Goal: Task Accomplishment & Management: Manage account settings

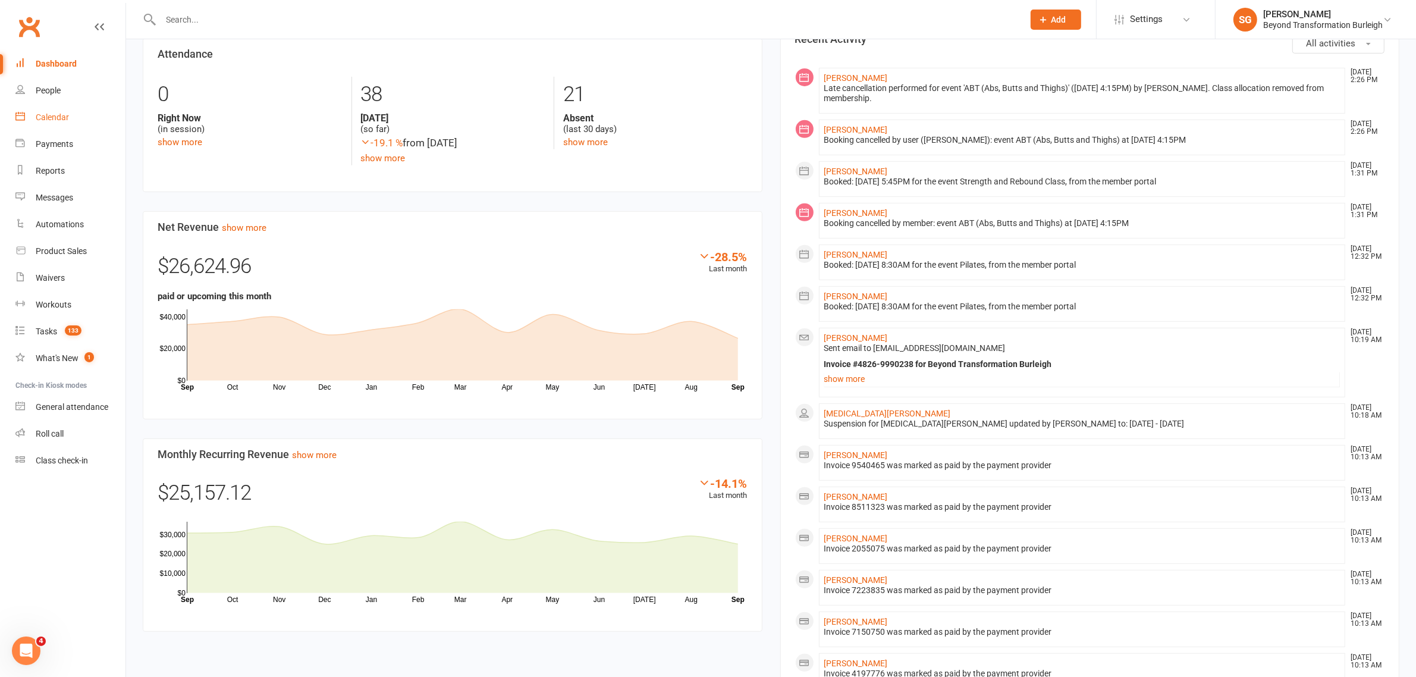
click at [54, 114] on div "Calendar" at bounding box center [52, 117] width 33 height 10
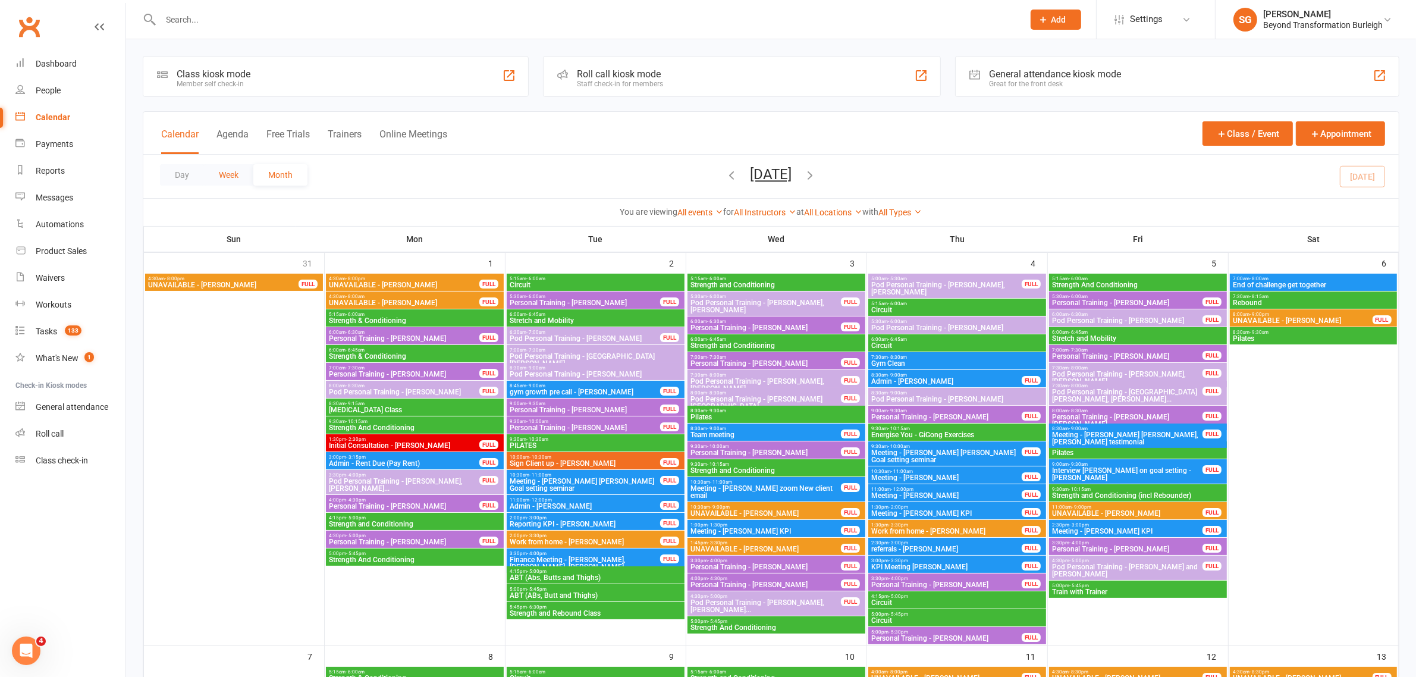
click at [229, 176] on button "Week" at bounding box center [228, 174] width 49 height 21
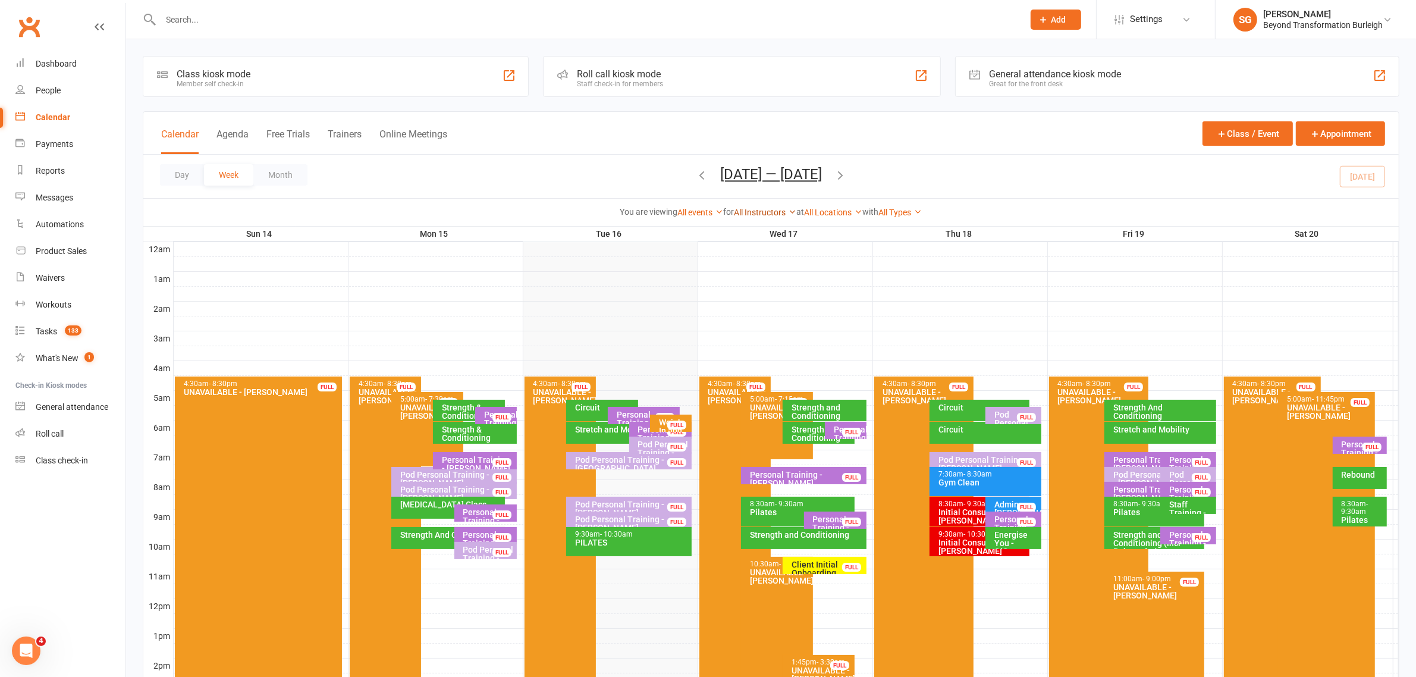
click at [760, 208] on link "All Instructors" at bounding box center [766, 213] width 62 height 10
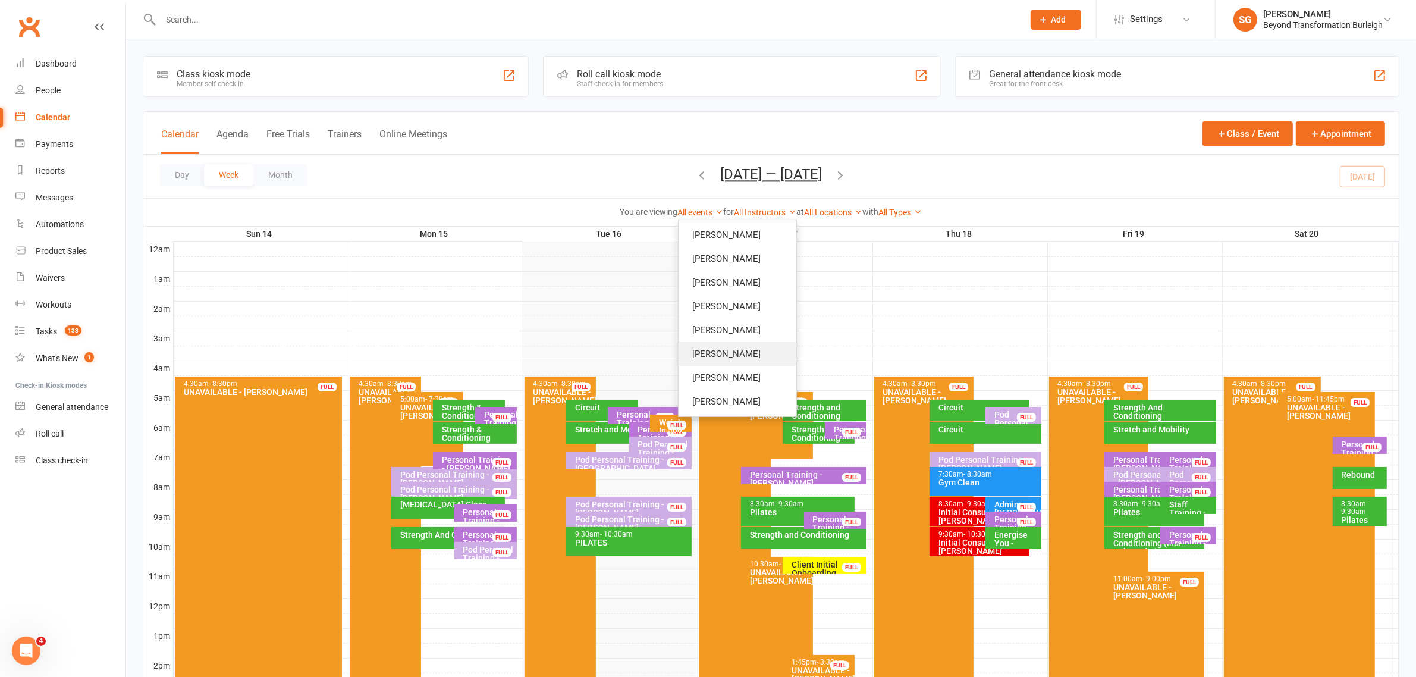
click at [730, 342] on link "[PERSON_NAME]" at bounding box center [738, 354] width 118 height 24
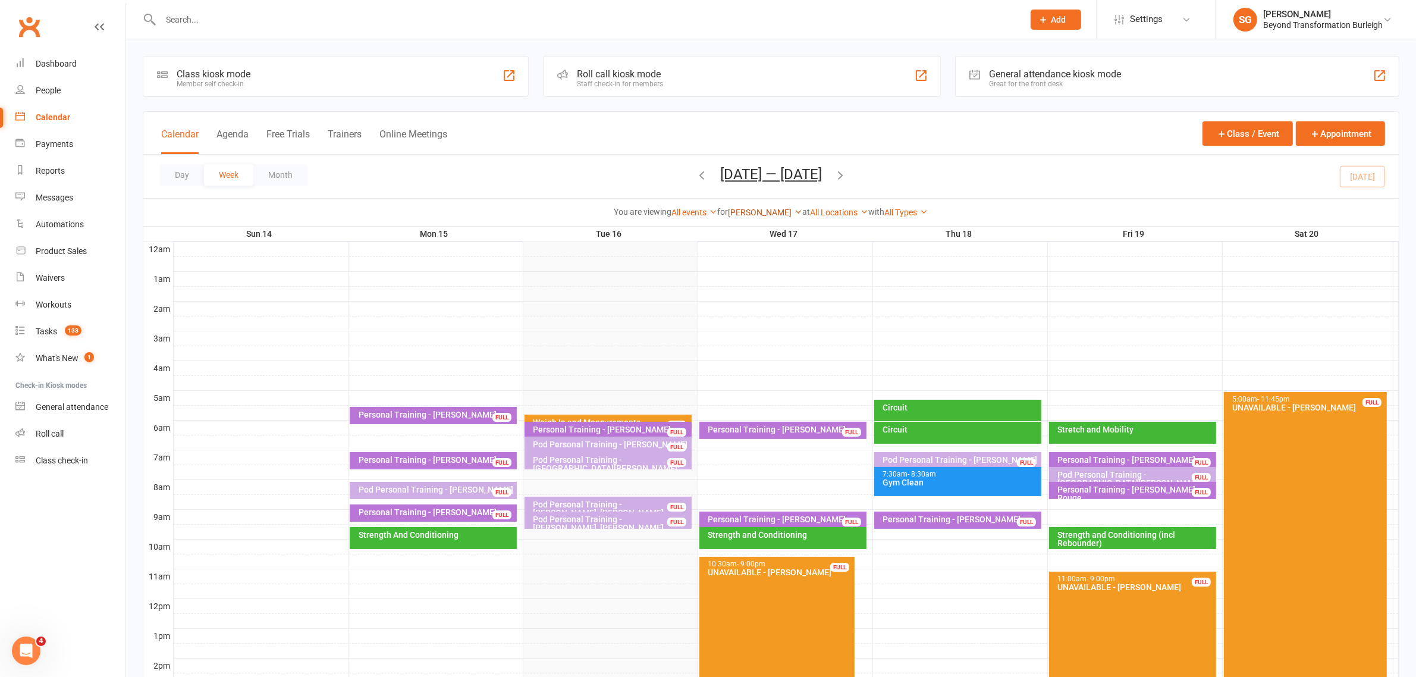
click at [769, 210] on link "[PERSON_NAME]" at bounding box center [766, 213] width 74 height 10
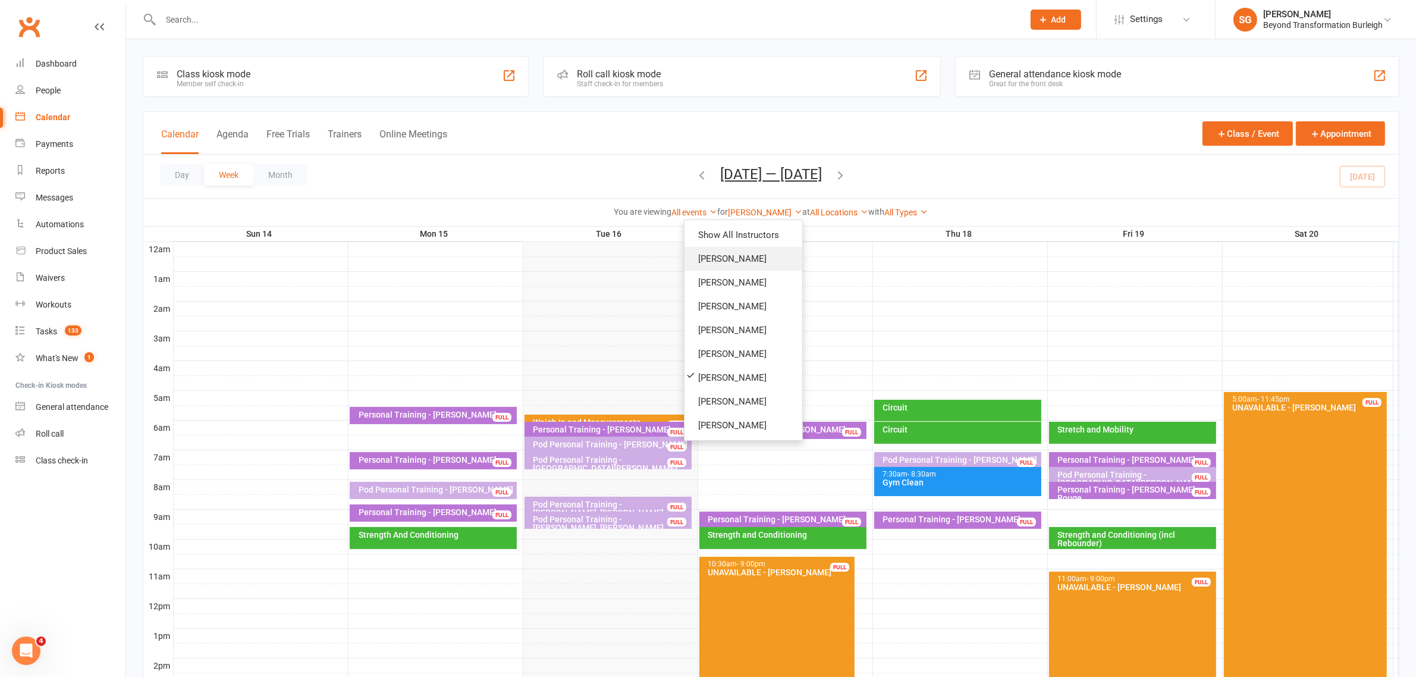
click at [744, 260] on link "[PERSON_NAME]" at bounding box center [744, 259] width 118 height 24
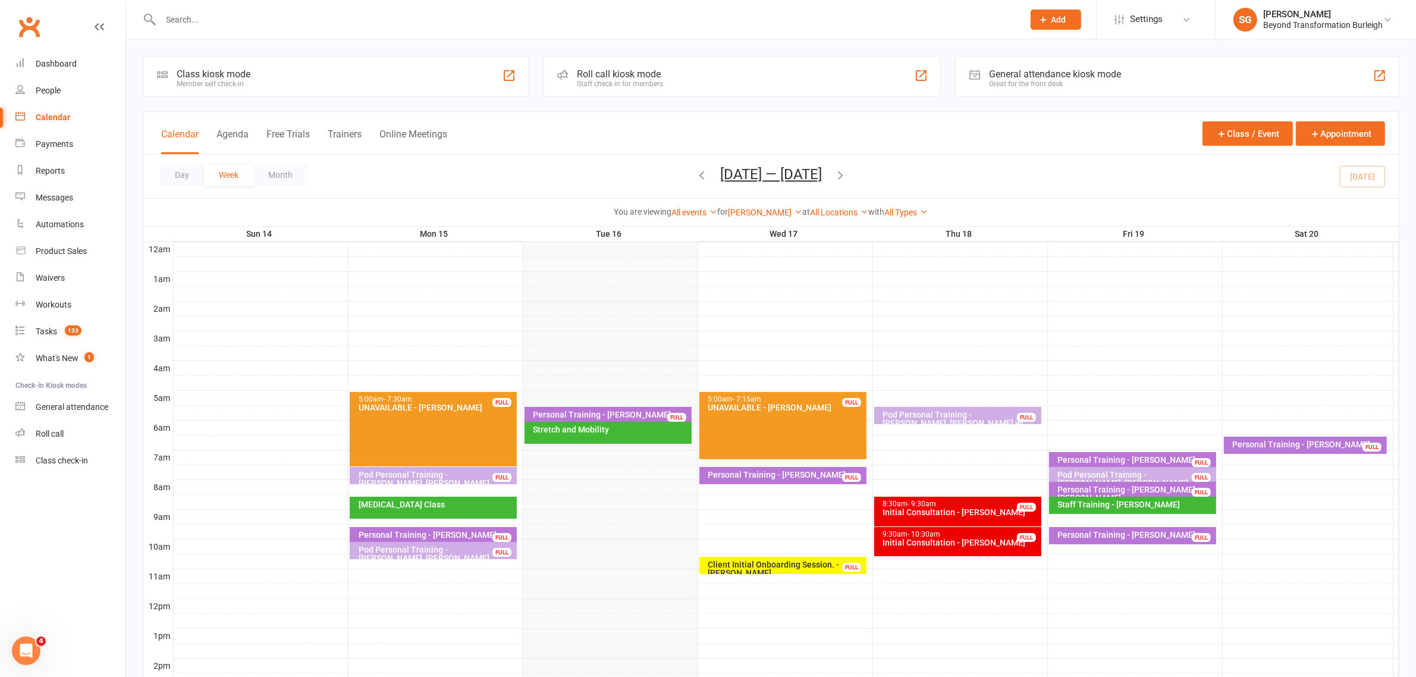
click at [1102, 456] on div "Personal Training - [PERSON_NAME]" at bounding box center [1136, 460] width 157 height 8
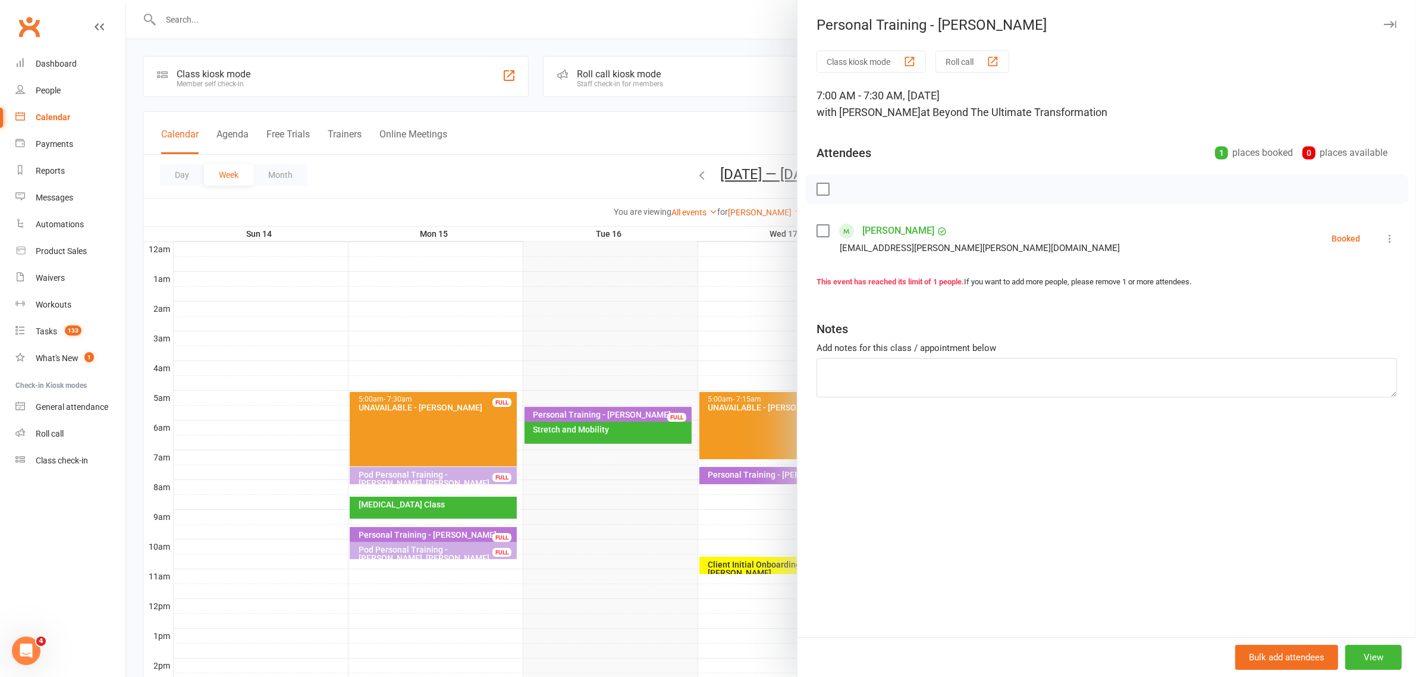
click at [1384, 21] on icon "button" at bounding box center [1390, 24] width 12 height 7
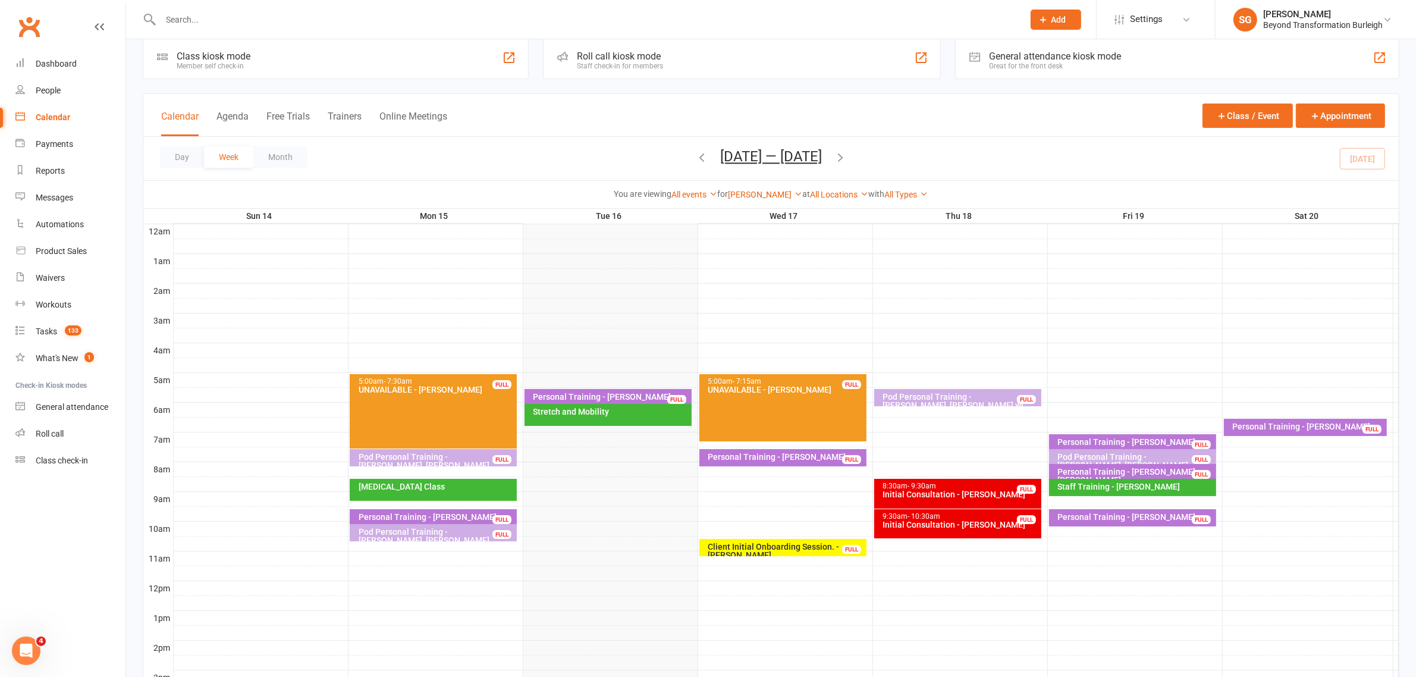
scroll to position [149, 0]
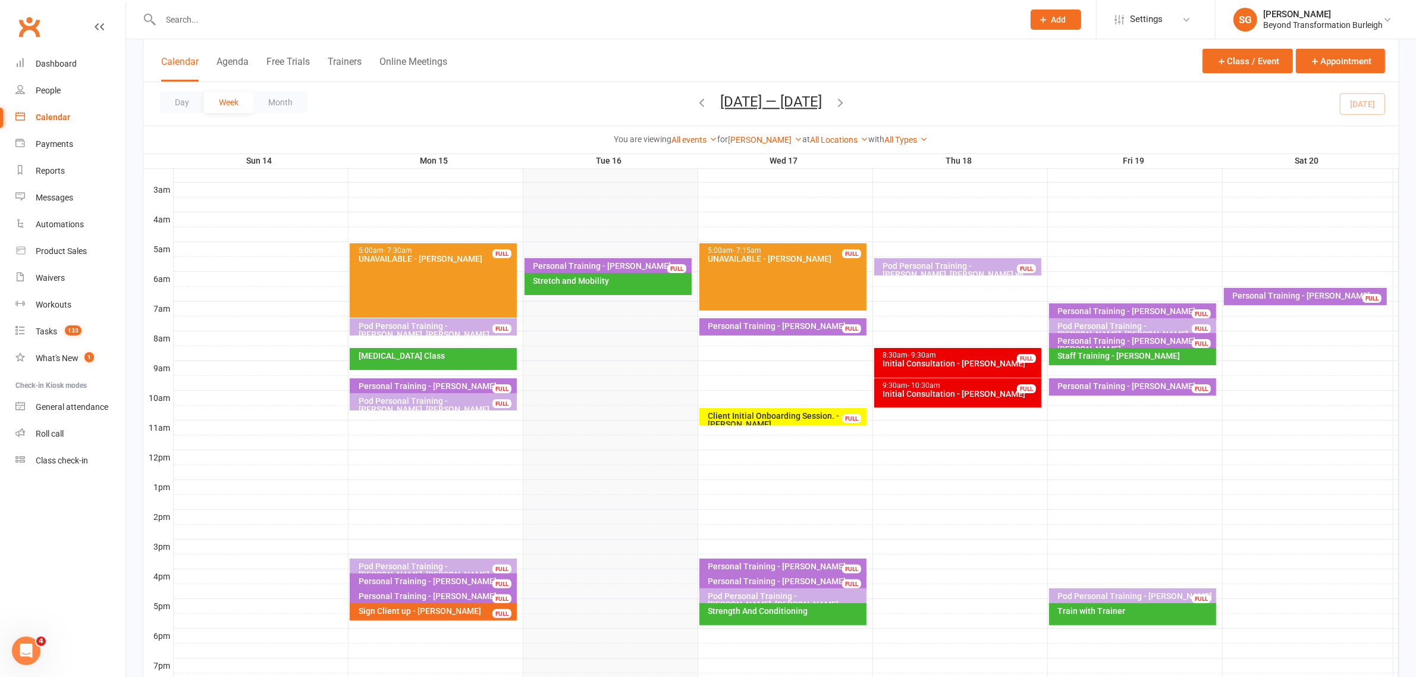
click at [758, 412] on div "Client Initial Onboarding Session. - [PERSON_NAME]" at bounding box center [786, 420] width 157 height 17
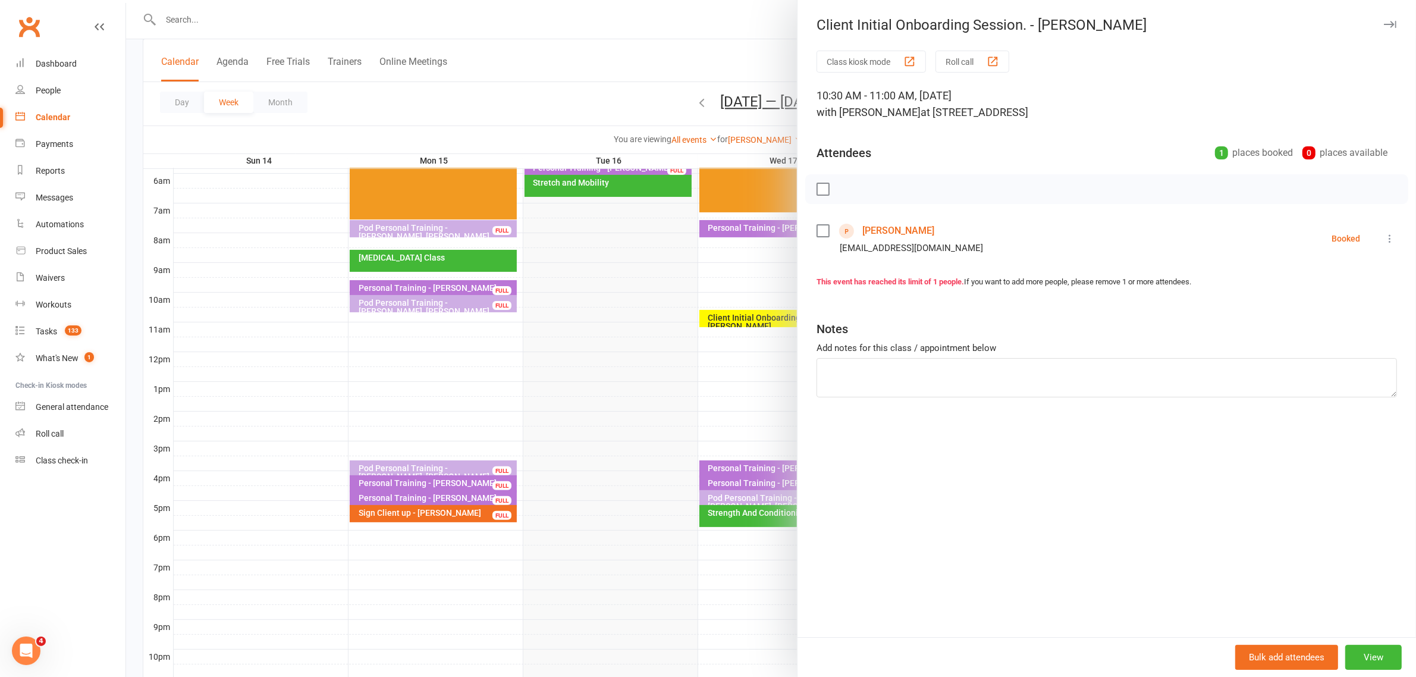
scroll to position [319, 0]
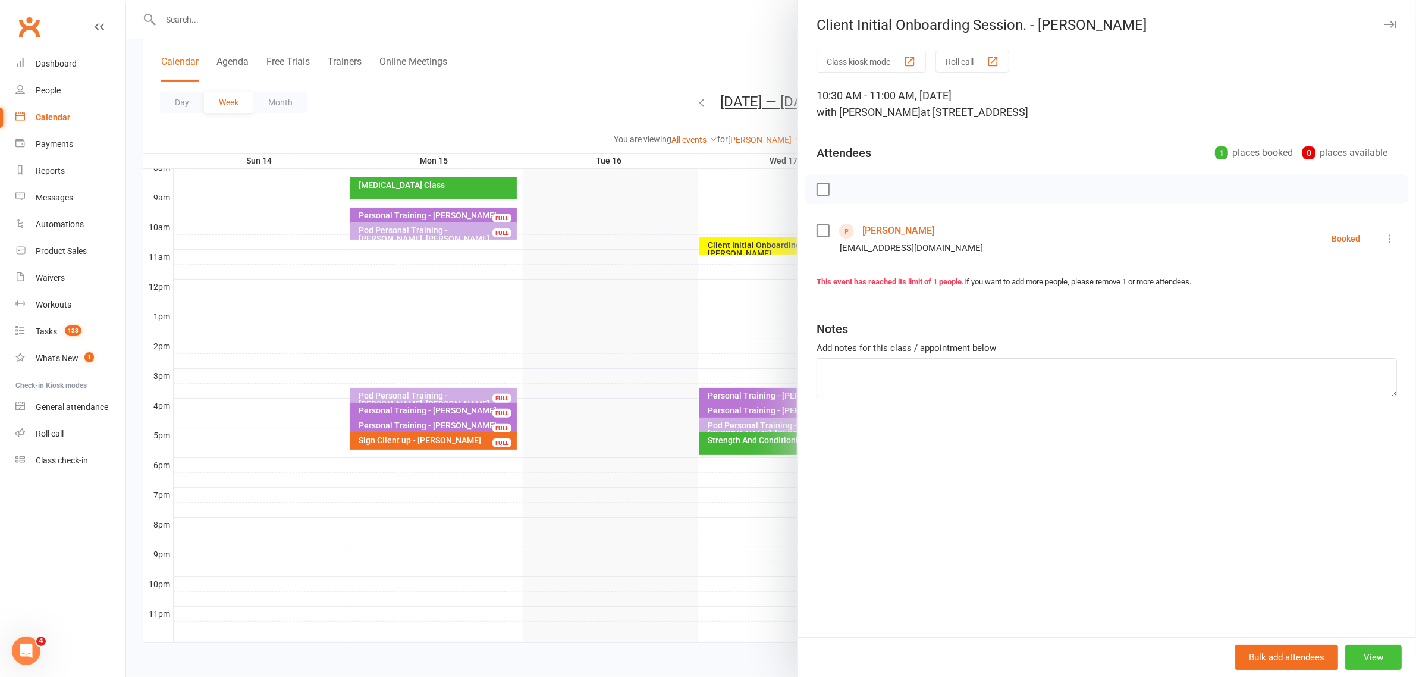
click at [1350, 654] on button "View" at bounding box center [1374, 657] width 57 height 25
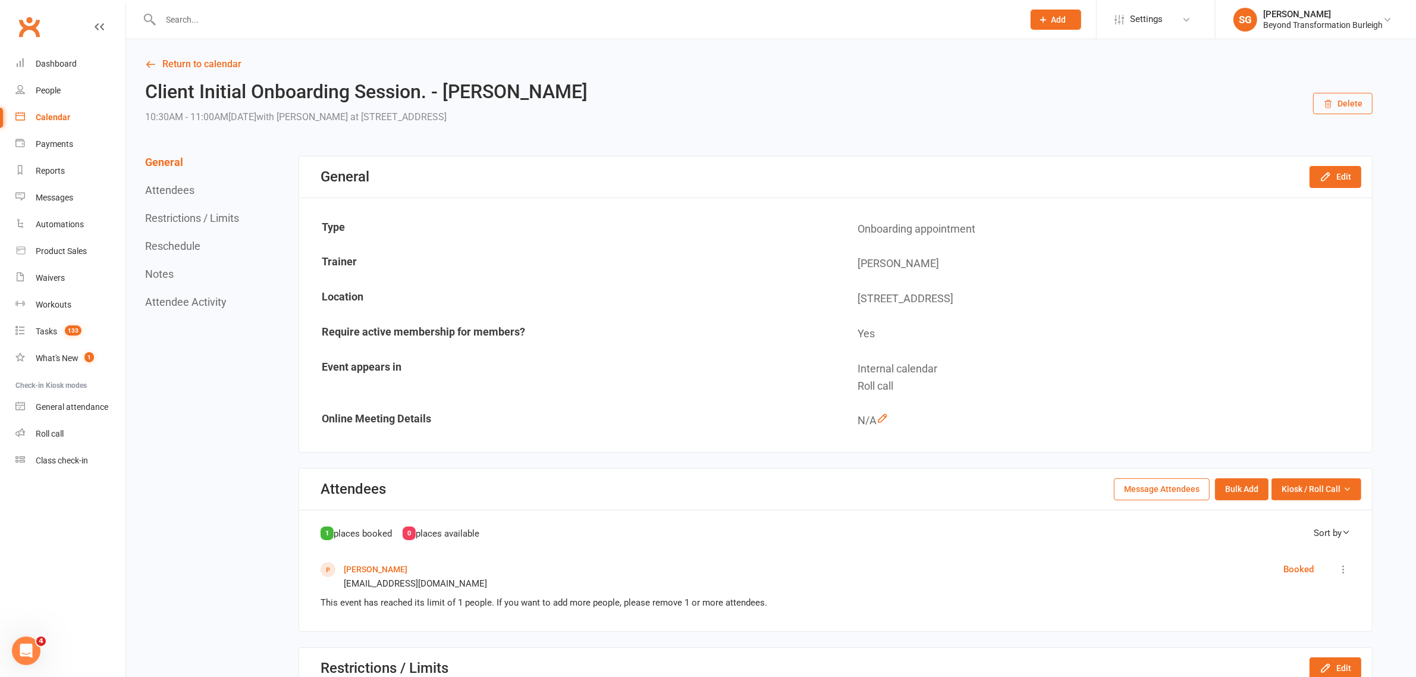
click at [1333, 105] on icon "button" at bounding box center [1329, 104] width 10 height 10
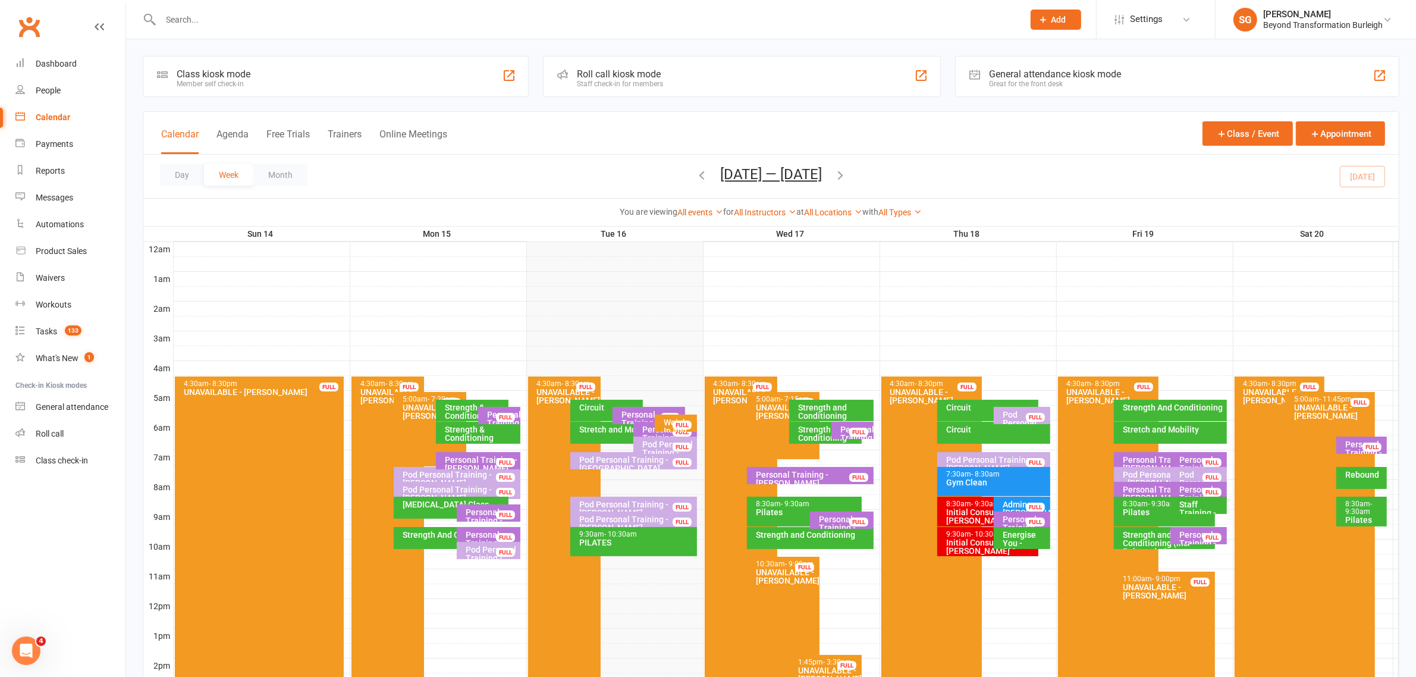
click at [1153, 438] on div "Stretch and Mobility" at bounding box center [1170, 433] width 113 height 22
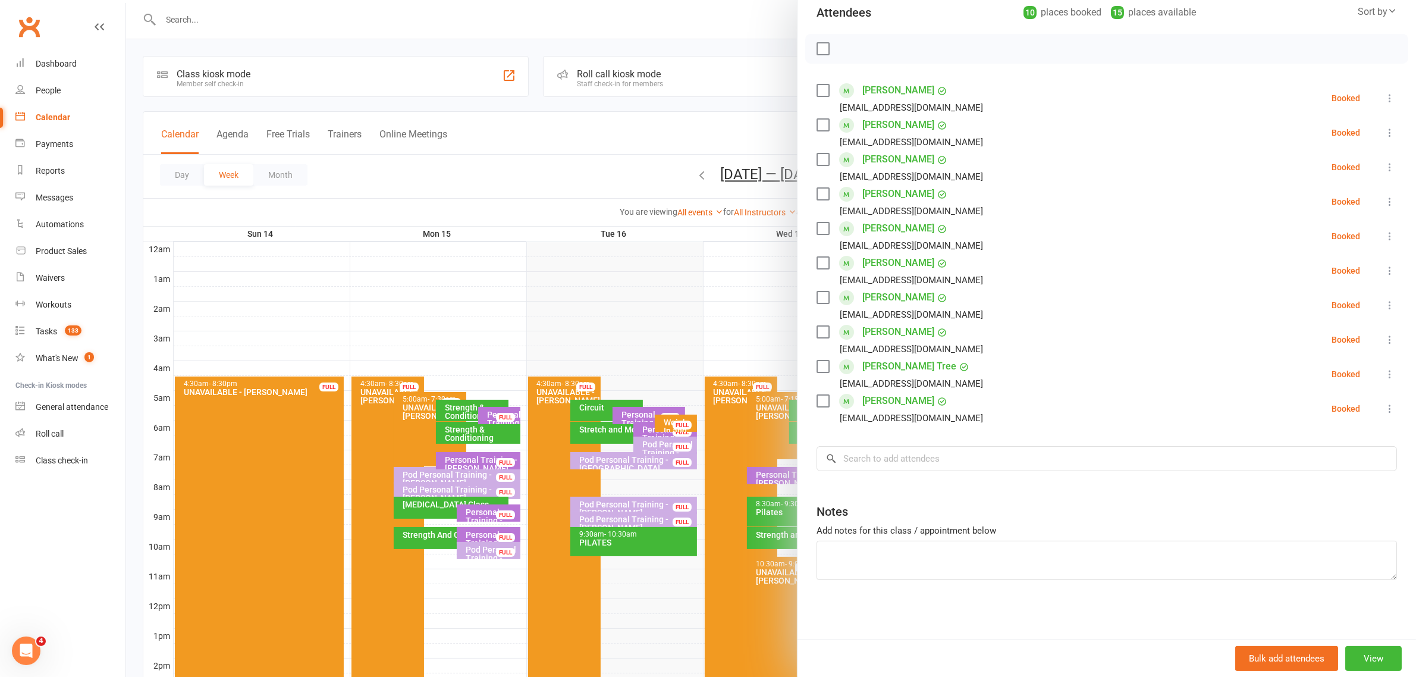
scroll to position [319, 0]
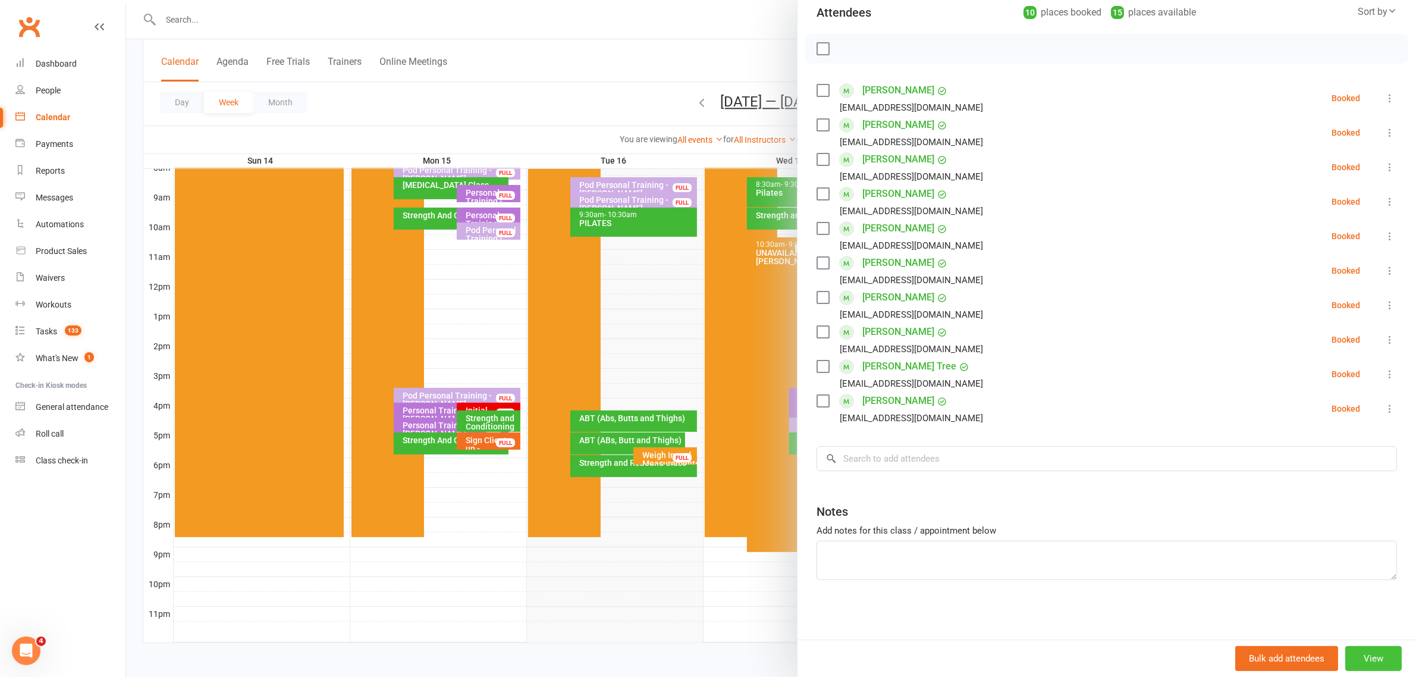
click at [1346, 656] on button "View" at bounding box center [1374, 658] width 57 height 25
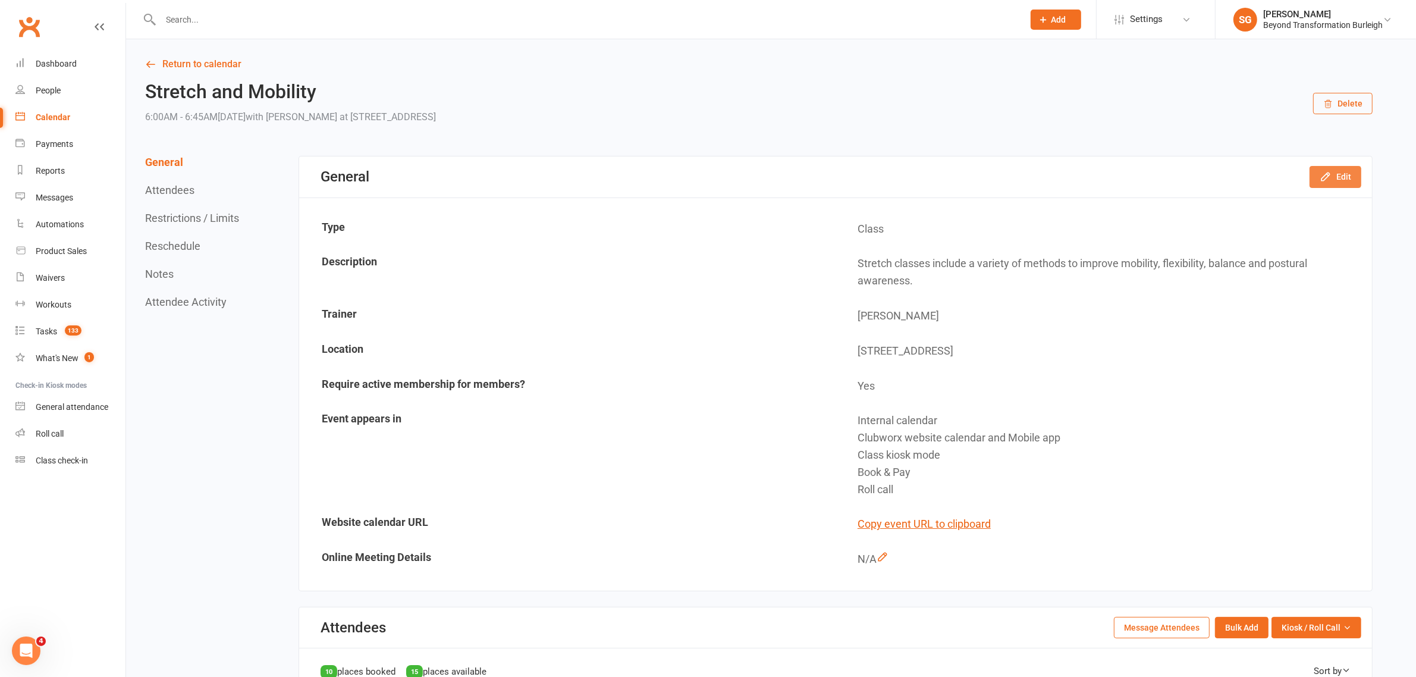
click at [1337, 176] on button "Edit" at bounding box center [1336, 176] width 52 height 21
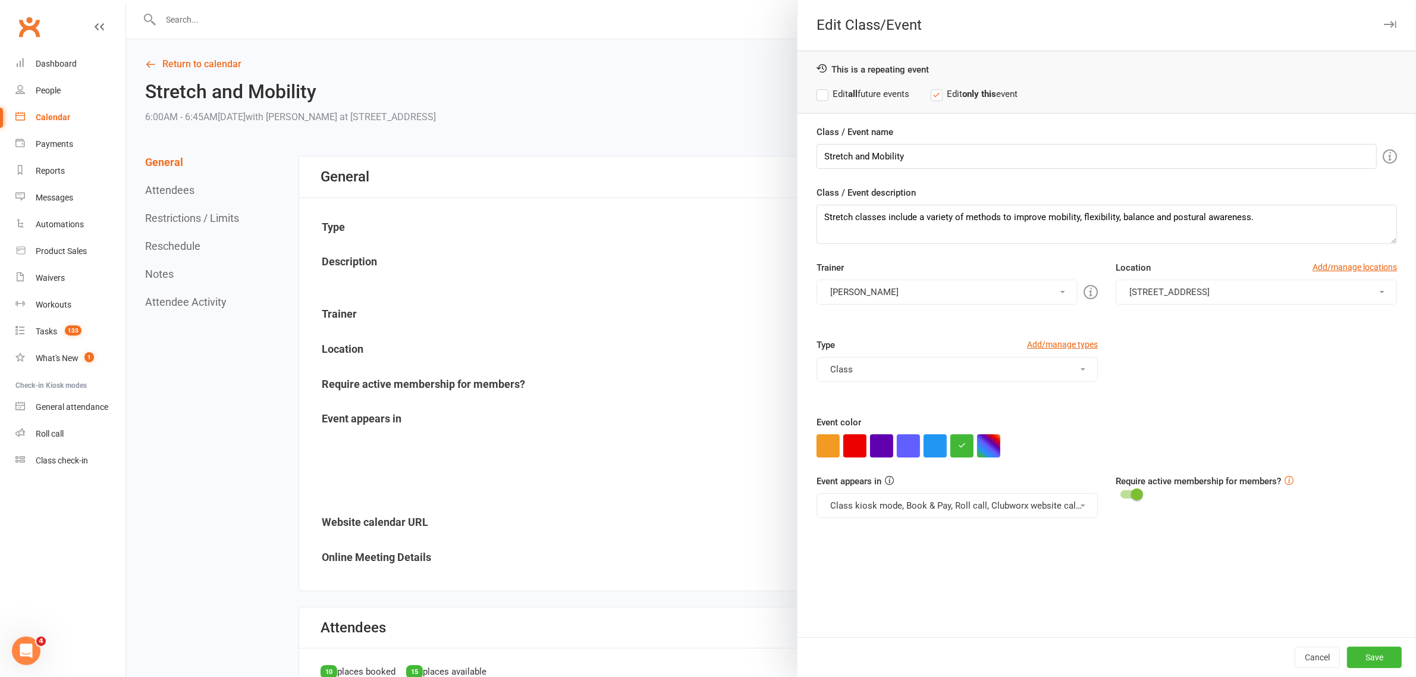
click at [885, 290] on button "[PERSON_NAME]" at bounding box center [947, 292] width 261 height 25
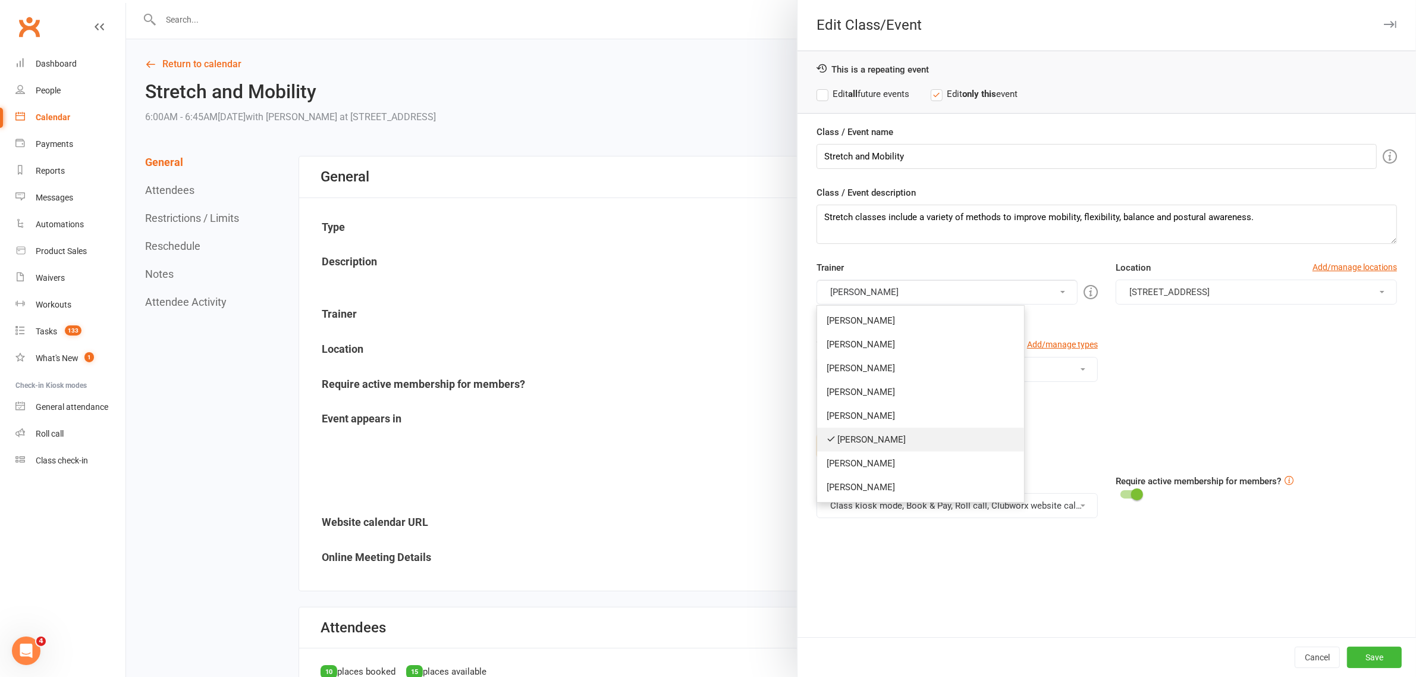
click at [865, 433] on link "[PERSON_NAME]" at bounding box center [920, 440] width 207 height 24
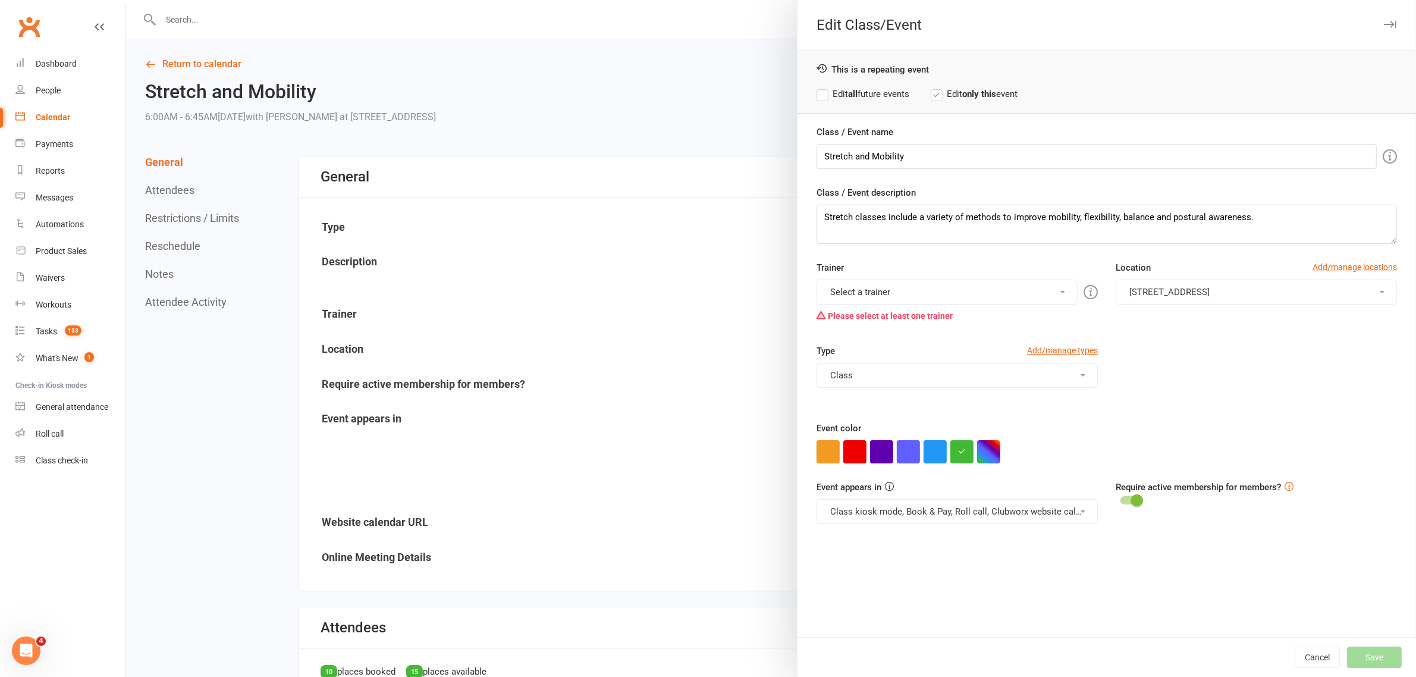
click at [883, 290] on button "Select a trainer" at bounding box center [947, 292] width 261 height 25
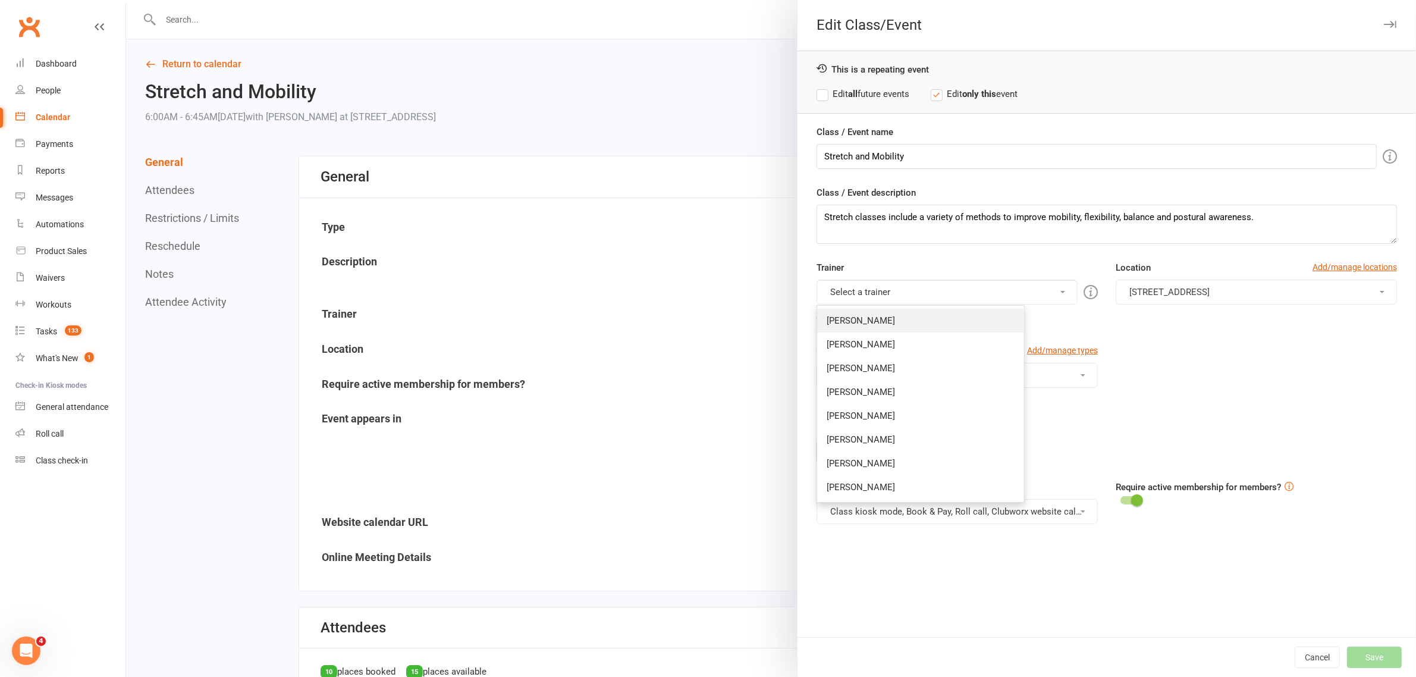
click at [873, 318] on link "[PERSON_NAME]" at bounding box center [920, 321] width 207 height 24
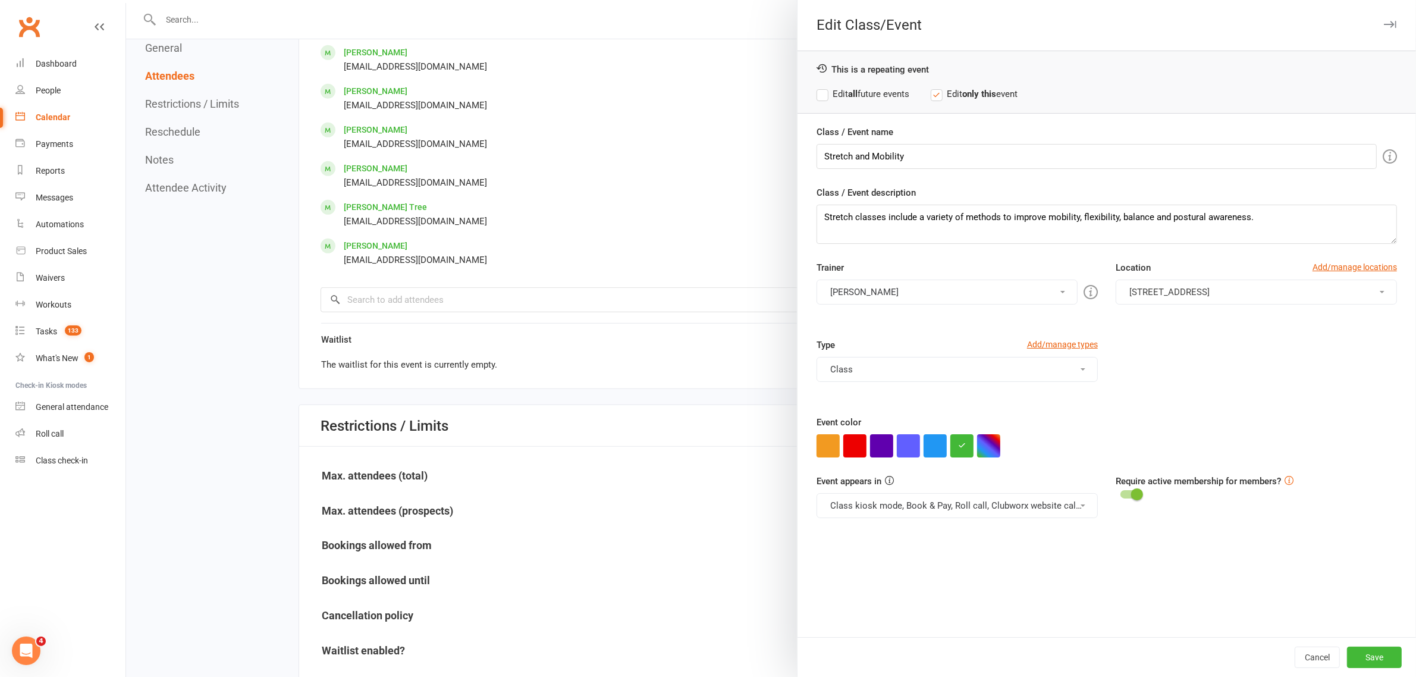
scroll to position [967, 0]
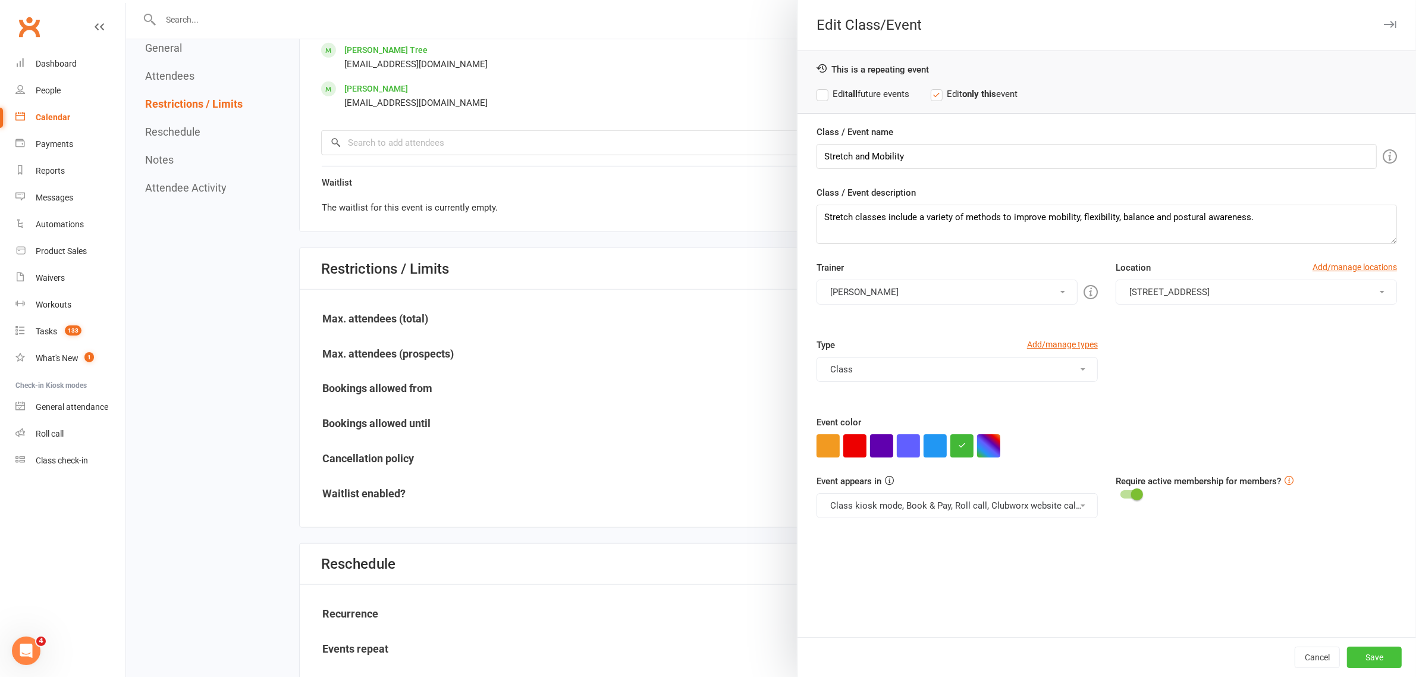
click at [1379, 655] on button "Save" at bounding box center [1374, 657] width 55 height 21
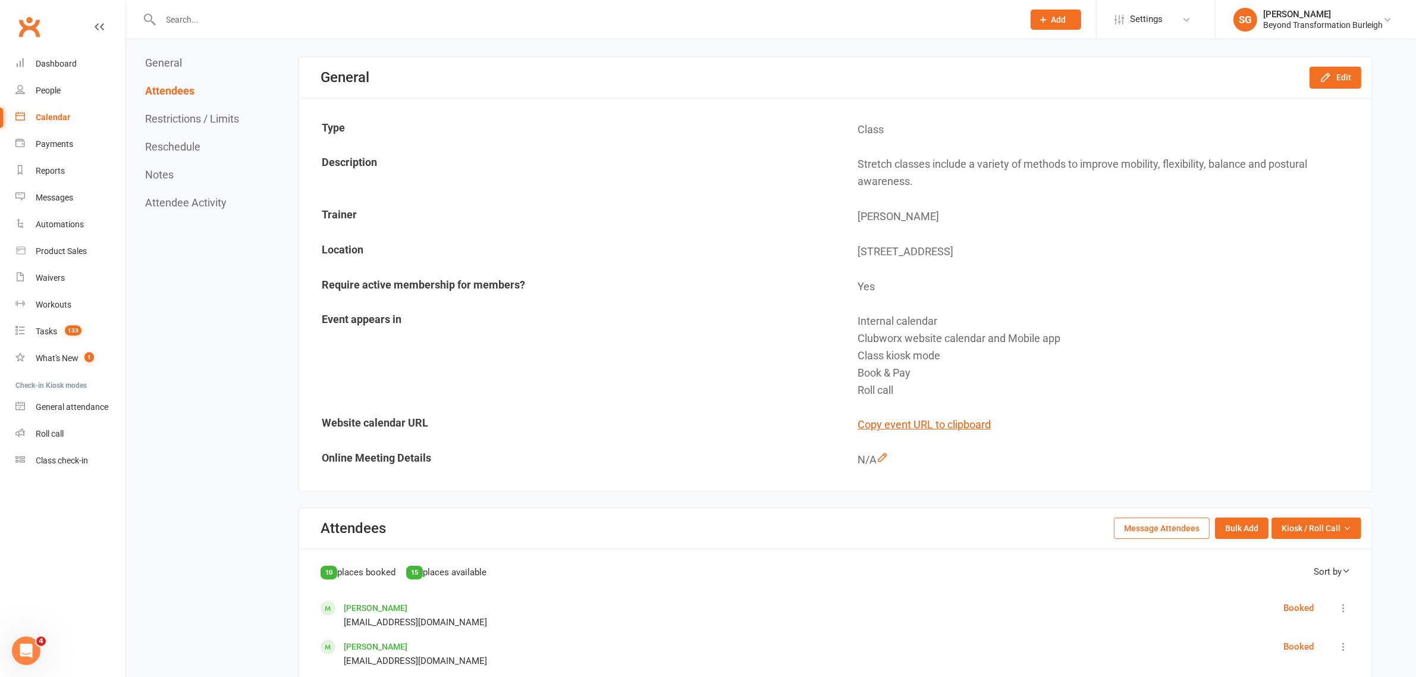
scroll to position [0, 0]
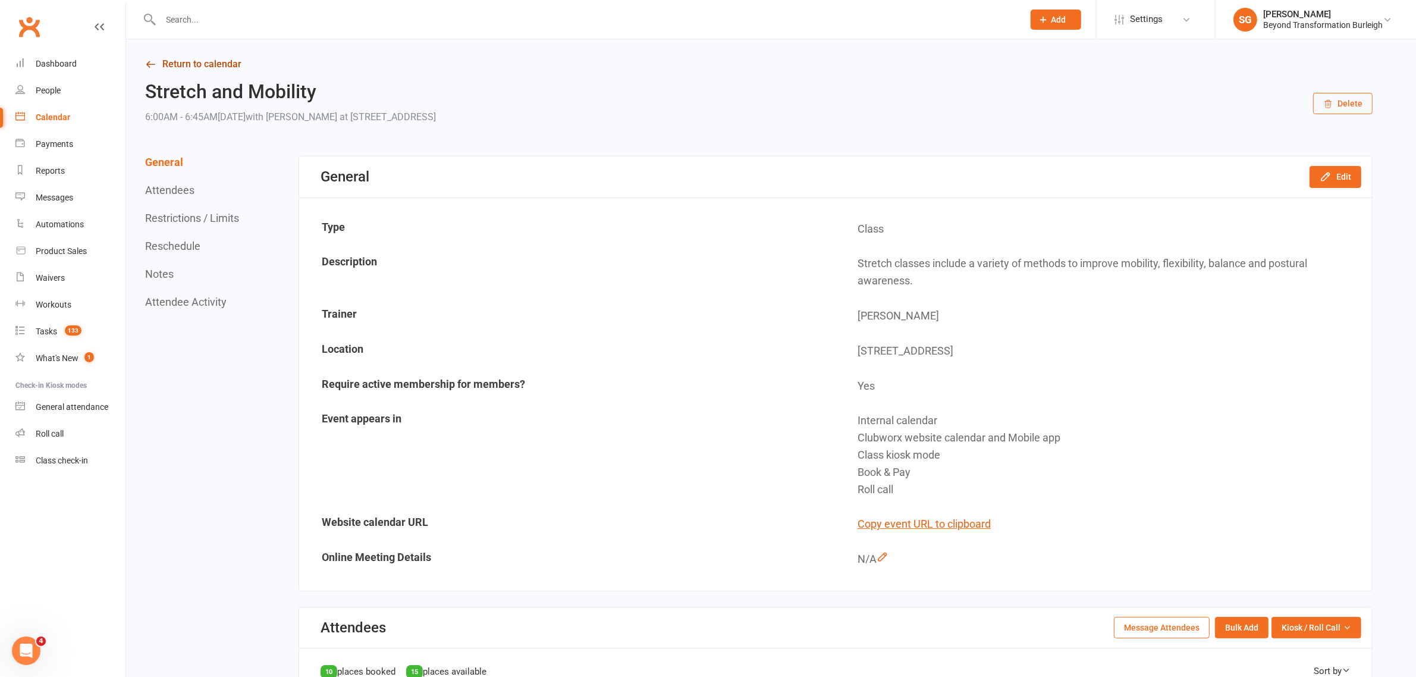
click at [202, 67] on link "Return to calendar" at bounding box center [759, 64] width 1228 height 17
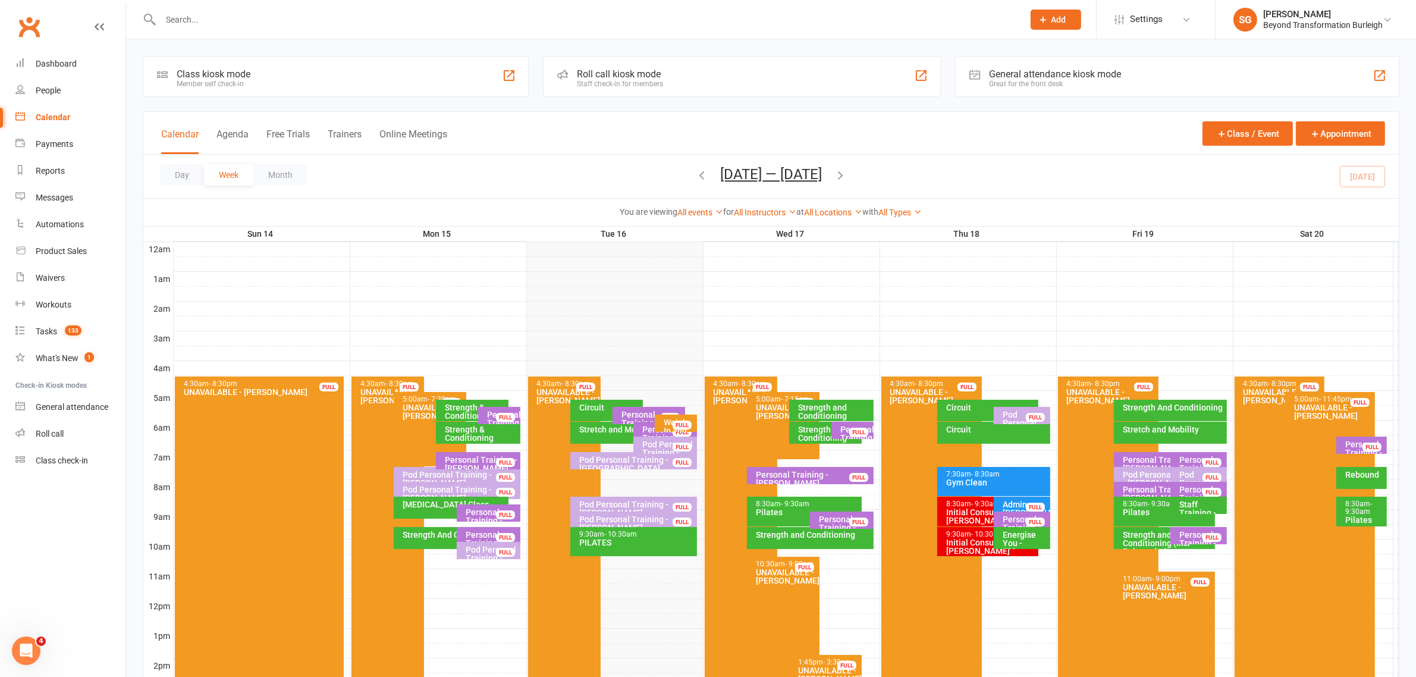
click at [1178, 435] on div "Stretch and Mobility" at bounding box center [1170, 433] width 113 height 22
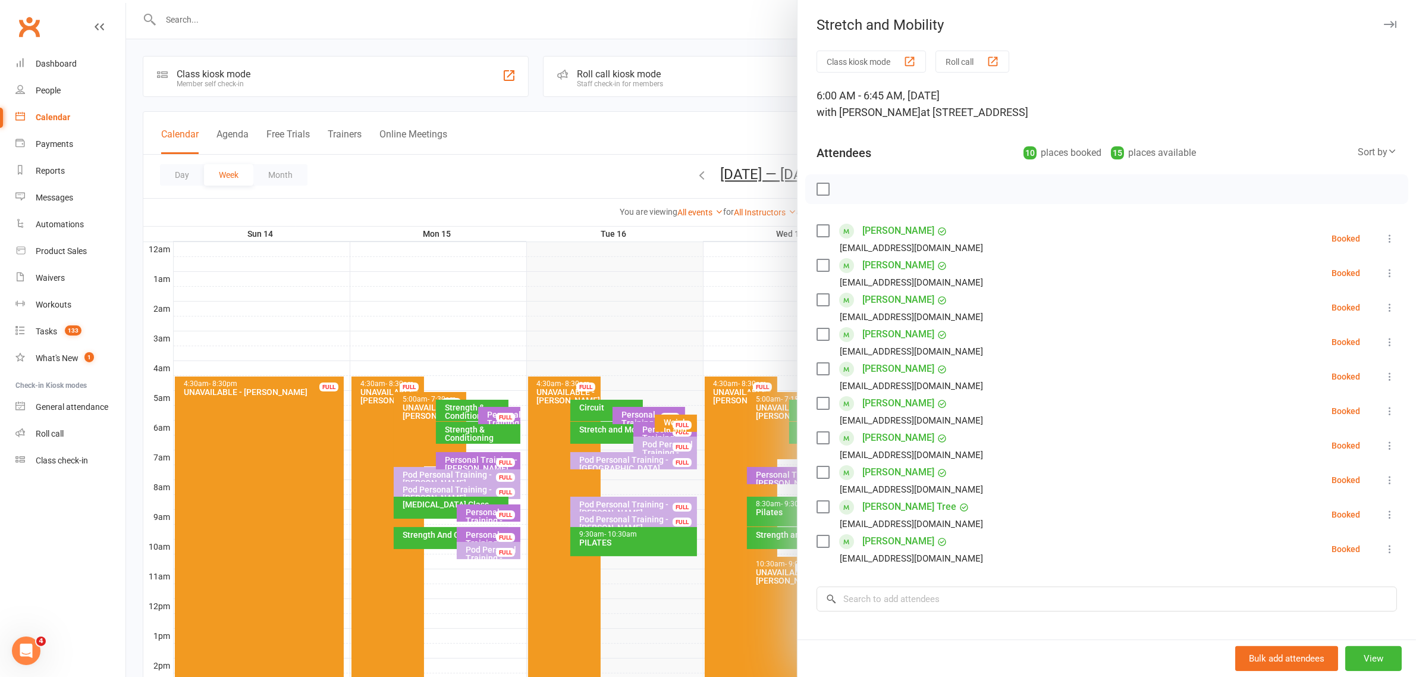
click at [1384, 23] on icon "button" at bounding box center [1390, 24] width 12 height 7
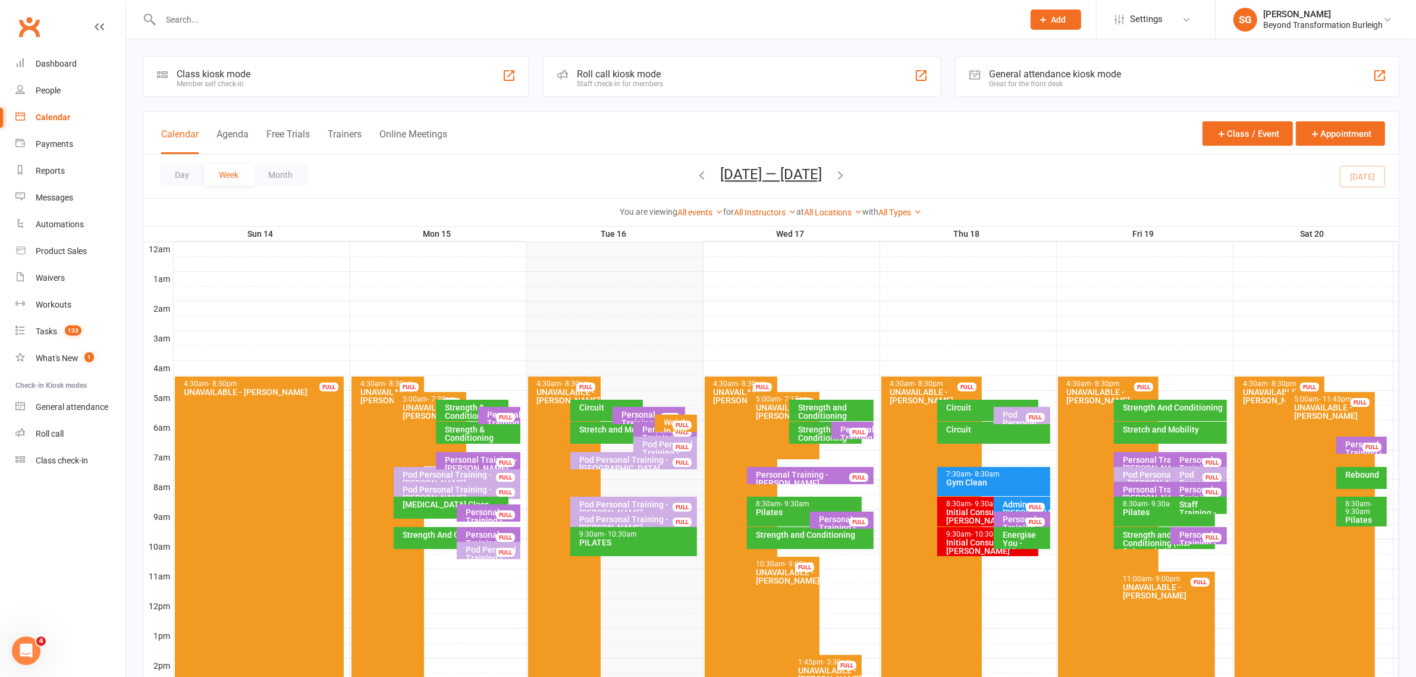
click at [1357, 446] on div "Personal Training - [PERSON_NAME]" at bounding box center [1365, 452] width 40 height 25
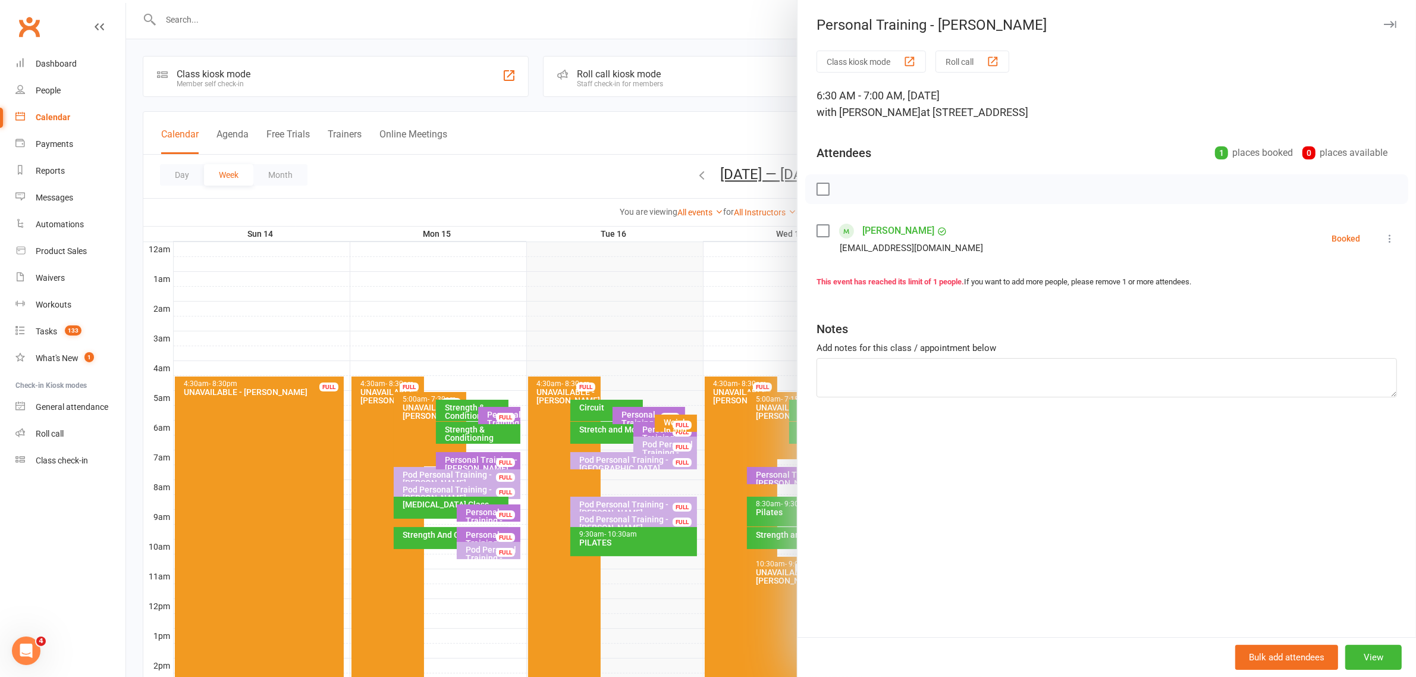
click at [1384, 21] on icon "button" at bounding box center [1390, 24] width 12 height 7
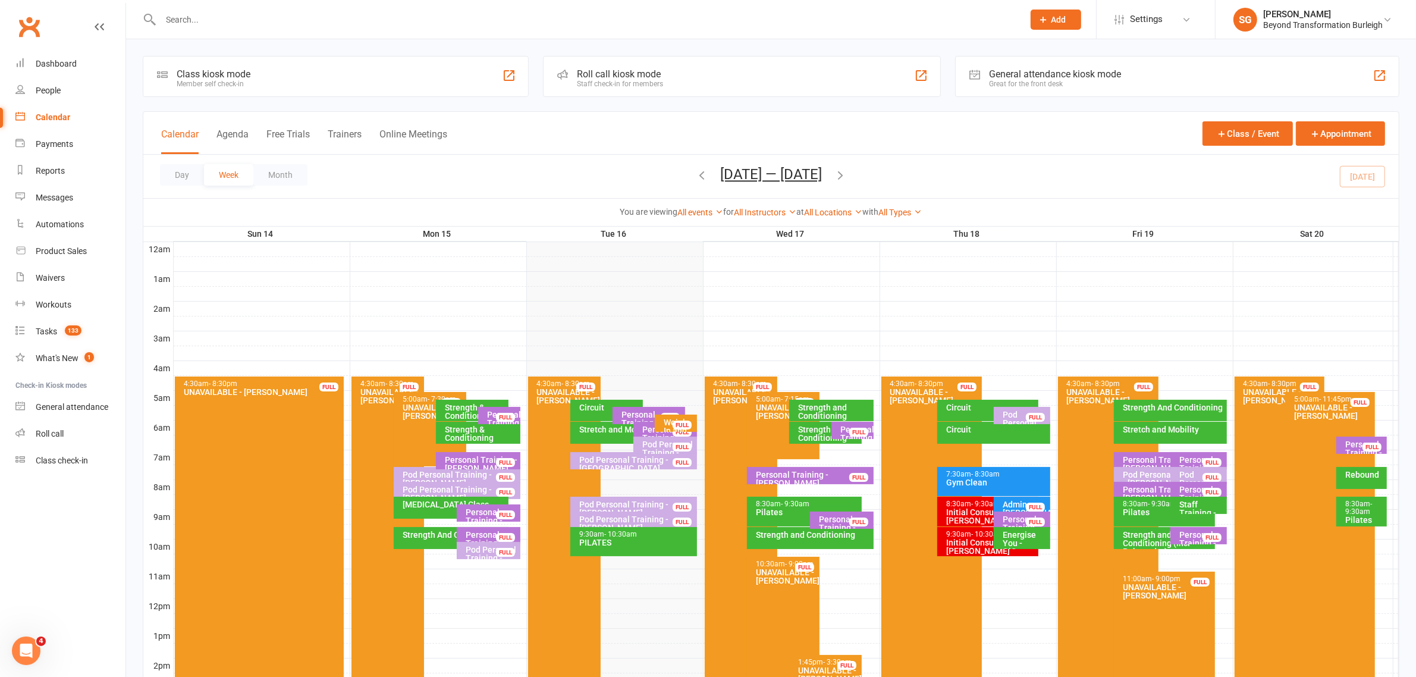
click at [1007, 500] on div "Admin - [PERSON_NAME]" at bounding box center [1025, 508] width 46 height 17
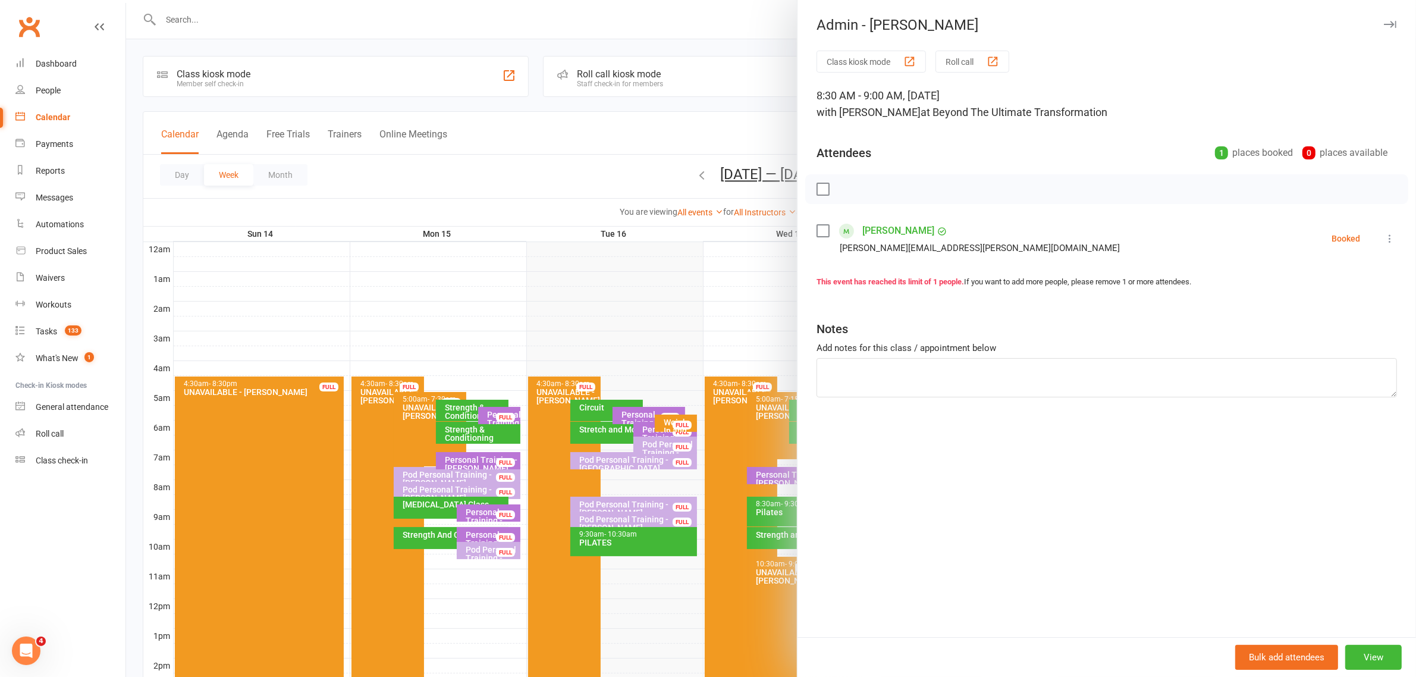
click at [1387, 26] on div "Admin - [PERSON_NAME]" at bounding box center [1107, 25] width 619 height 17
click at [1384, 21] on icon "button" at bounding box center [1390, 24] width 12 height 7
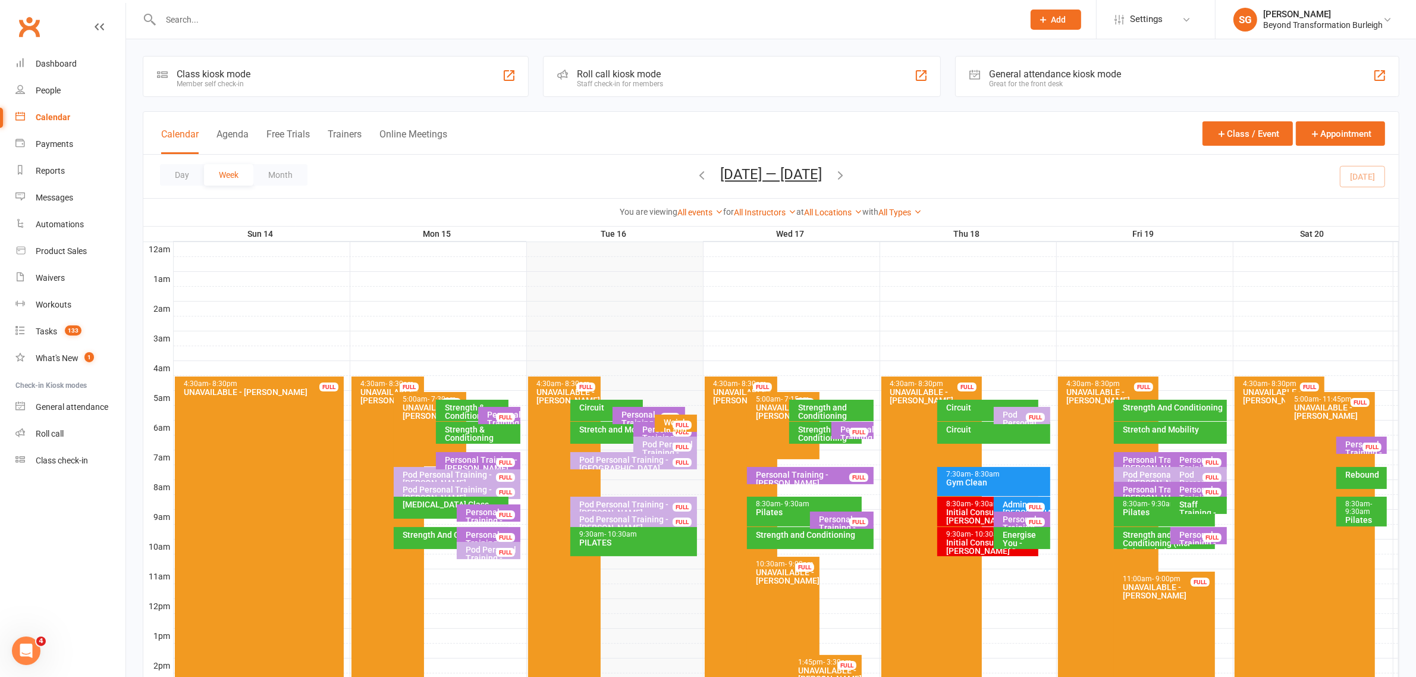
click at [971, 515] on div "Initial Consultation - [PERSON_NAME]" at bounding box center [991, 516] width 90 height 17
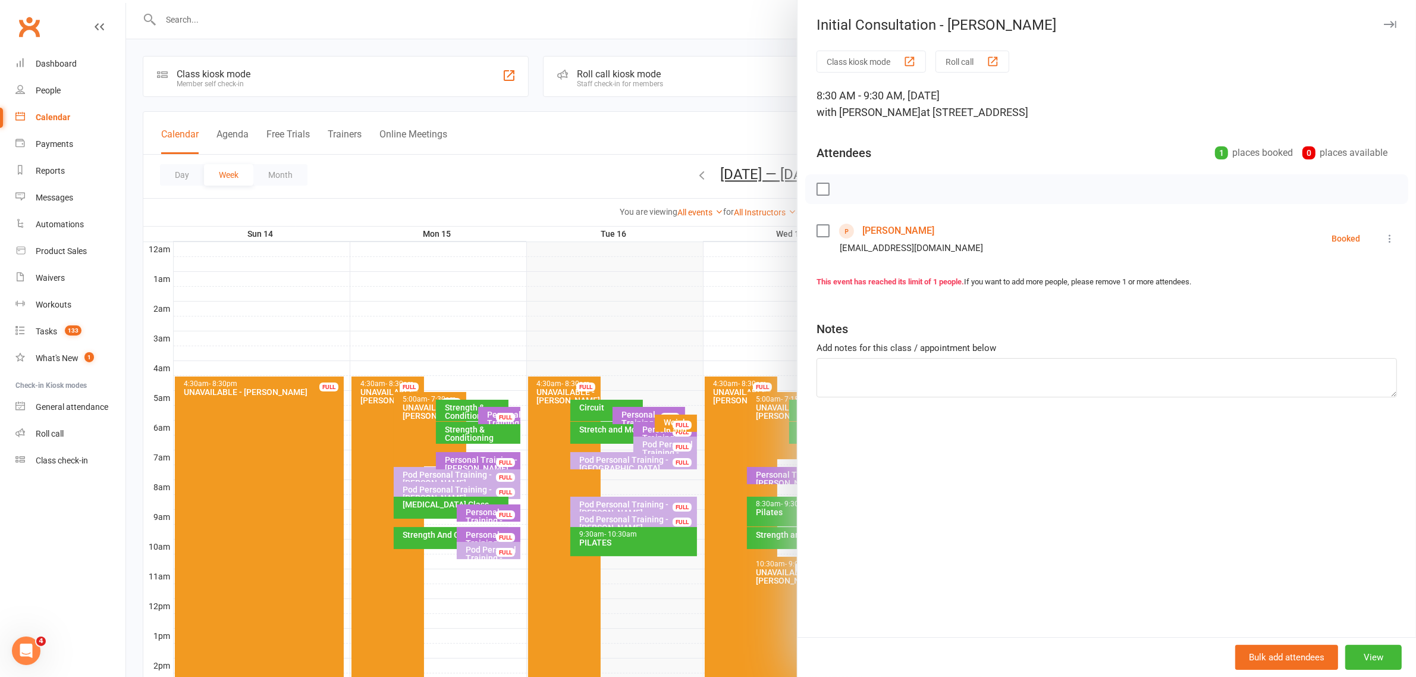
click at [1384, 27] on icon "button" at bounding box center [1390, 24] width 12 height 7
